Goal: Task Accomplishment & Management: Manage account settings

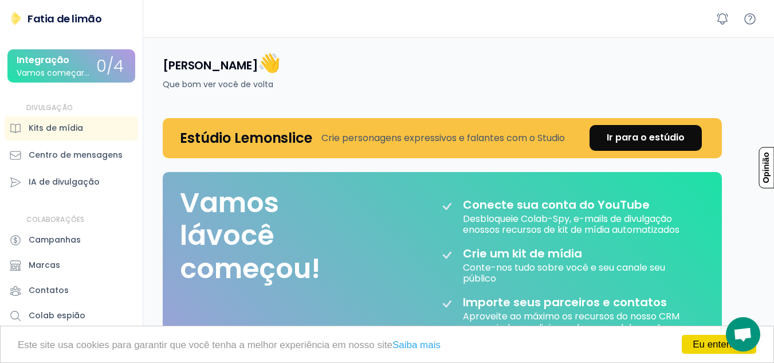
scroll to position [57, 0]
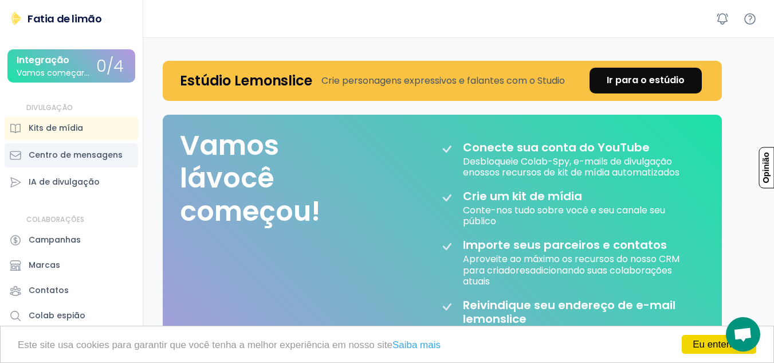
click at [112, 158] on font "Centro de mensagens" at bounding box center [76, 154] width 94 height 11
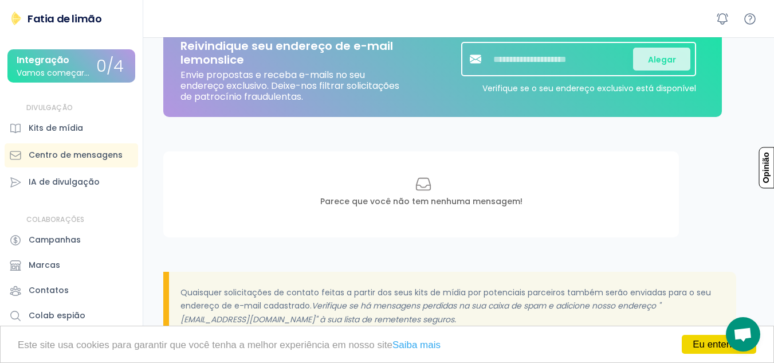
click at [461, 210] on div "Parece que você não tem nenhuma mensagem!" at bounding box center [421, 194] width 516 height 86
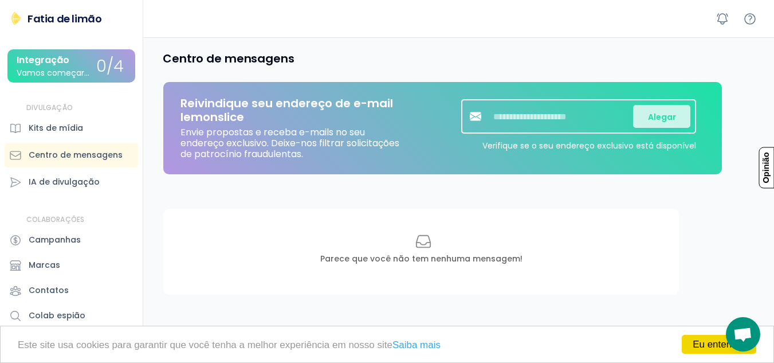
click at [109, 60] on font "0/4" at bounding box center [110, 66] width 28 height 22
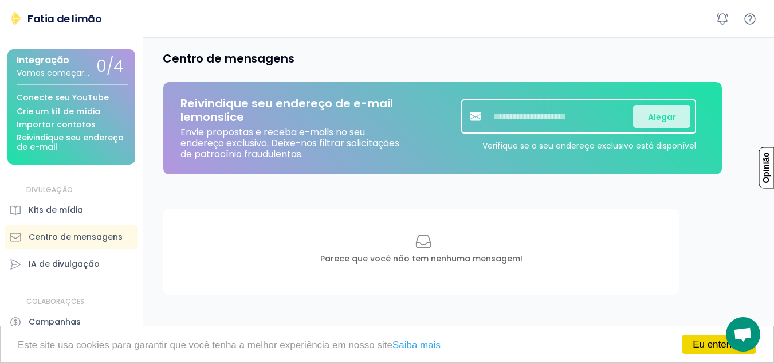
click at [222, 239] on div "Parece que você não tem nenhuma mensagem!" at bounding box center [421, 252] width 516 height 86
click at [116, 88] on div "Integração Vamos começar... 0/4 Conecte seu YouTube Crie um kit de mídia Import…" at bounding box center [71, 106] width 128 height 115
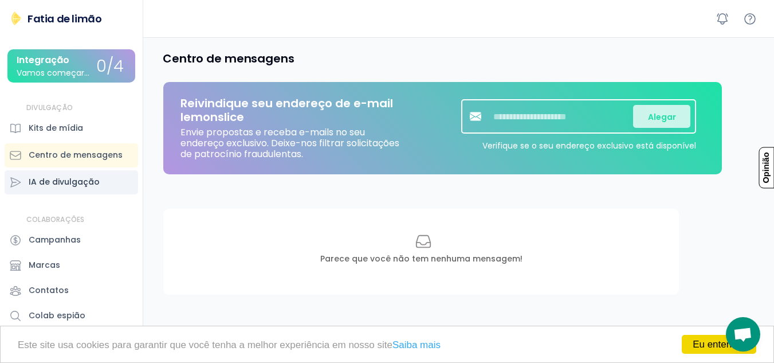
click at [83, 194] on div "IA de divulgação" at bounding box center [72, 182] width 134 height 24
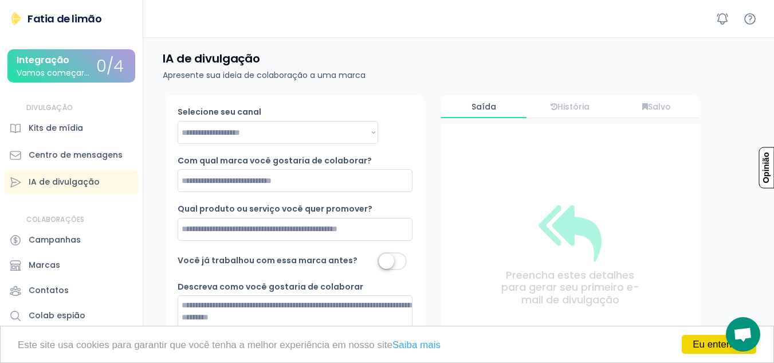
click at [53, 19] on font "Fatia de limão" at bounding box center [65, 18] width 74 height 14
click at [34, 16] on font "Fatia de limão" at bounding box center [65, 18] width 74 height 14
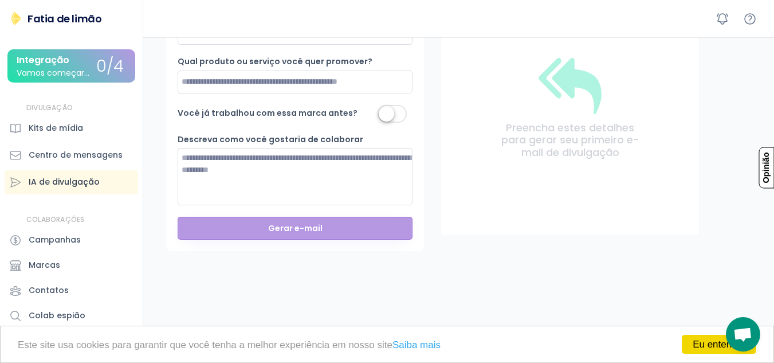
scroll to position [133, 0]
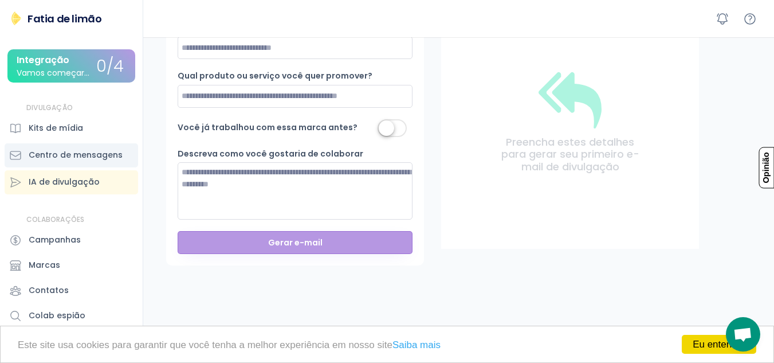
click at [103, 160] on font "Centro de mensagens" at bounding box center [76, 154] width 94 height 11
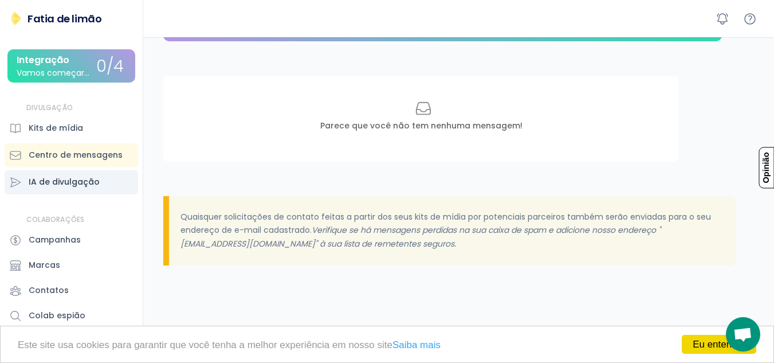
click at [87, 186] on font "IA de divulgação" at bounding box center [64, 181] width 71 height 11
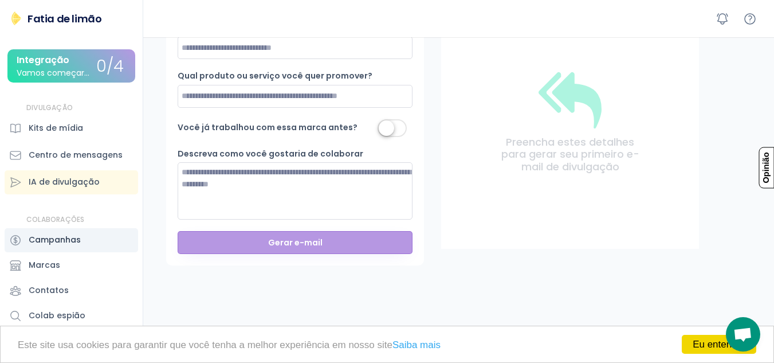
click at [77, 245] on font "Campanhas" at bounding box center [55, 239] width 52 height 11
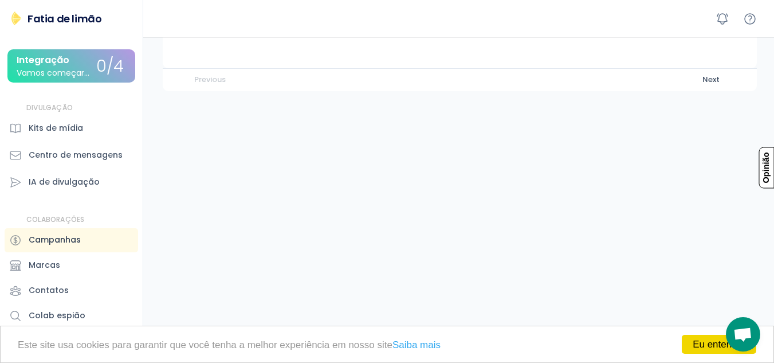
scroll to position [114, 0]
click at [74, 276] on div "Marcas" at bounding box center [72, 265] width 134 height 24
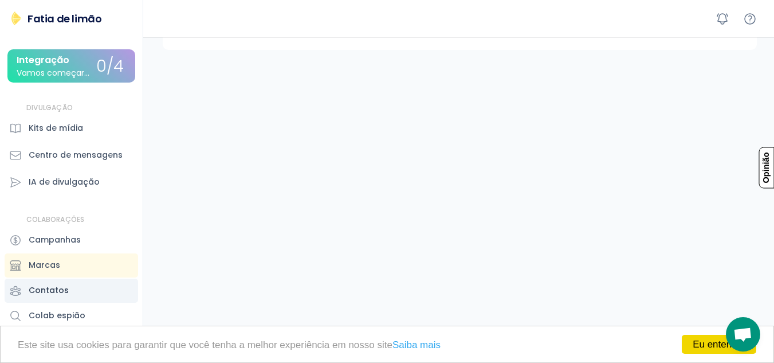
click at [74, 298] on div "Contatos" at bounding box center [72, 291] width 134 height 24
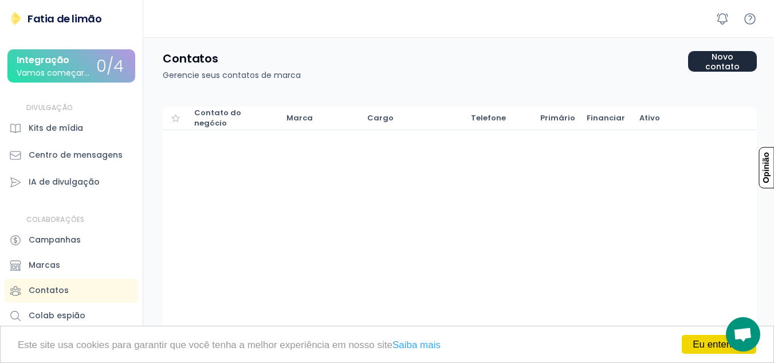
click at [707, 58] on font "Novo contato" at bounding box center [722, 61] width 34 height 21
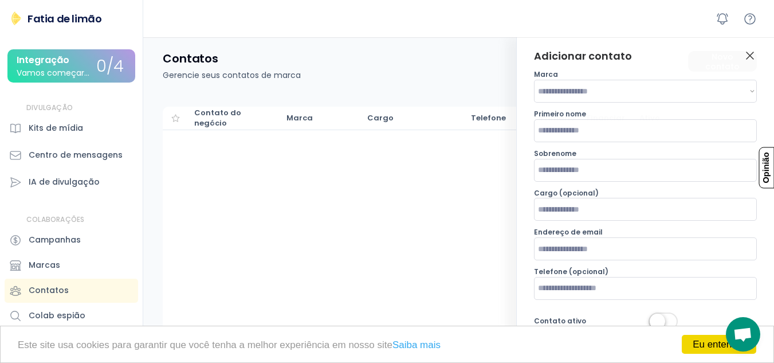
click at [754, 53] on icon at bounding box center [750, 56] width 14 height 14
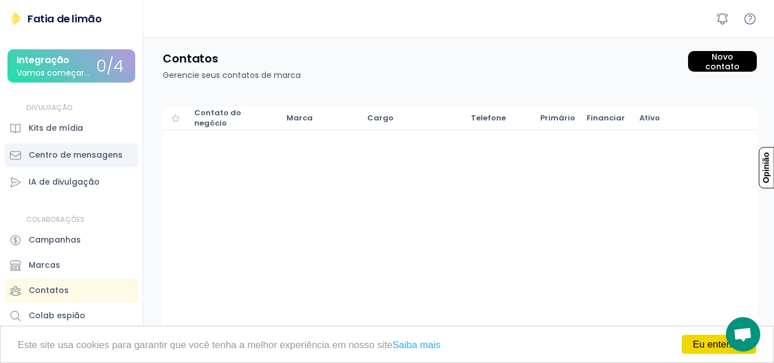
scroll to position [2, 0]
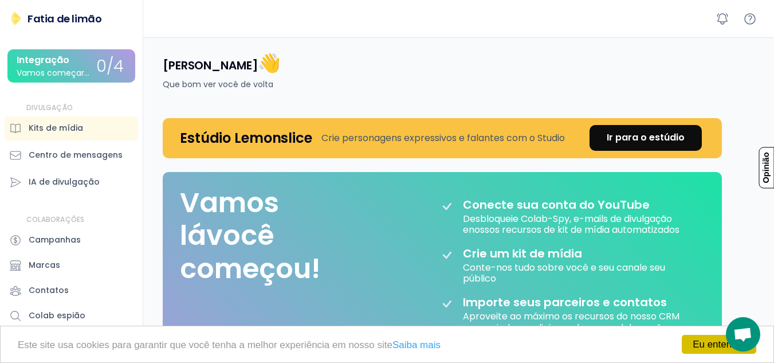
click at [719, 350] on link "Eu entendo!" at bounding box center [719, 344] width 74 height 19
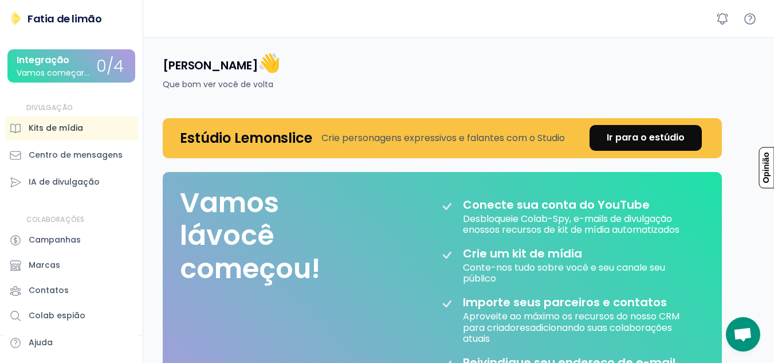
click at [95, 131] on div "Kits de mídia" at bounding box center [72, 128] width 134 height 24
click at [90, 179] on font "IA de divulgação" at bounding box center [64, 181] width 71 height 11
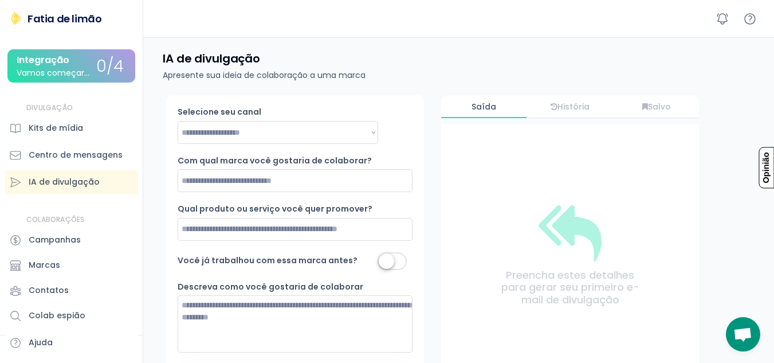
click at [73, 10] on div "José Frazão Fatia de limão Integração Vamos começar... 0/4 DIVULGAÇÃO Kits de m…" at bounding box center [71, 181] width 143 height 363
click at [48, 57] on font "Integração" at bounding box center [43, 59] width 53 height 13
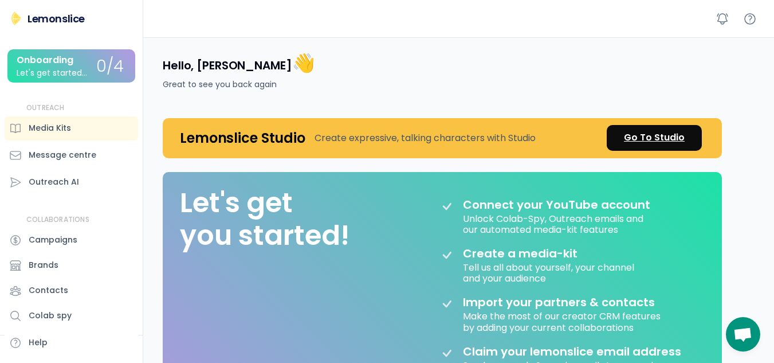
click at [677, 131] on link "Go To Studio" at bounding box center [654, 138] width 95 height 26
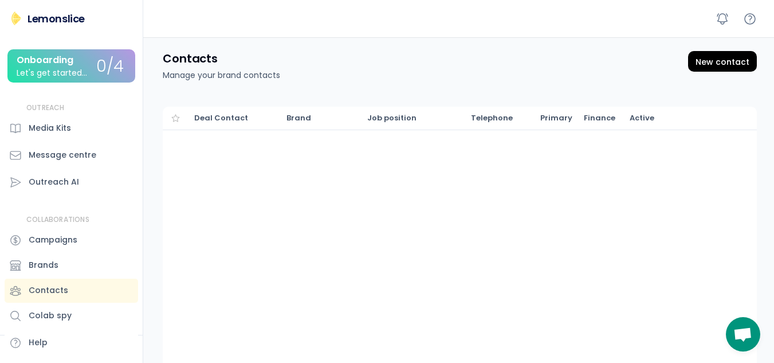
click at [371, 15] on div at bounding box center [458, 18] width 631 height 37
